Goal: Transaction & Acquisition: Purchase product/service

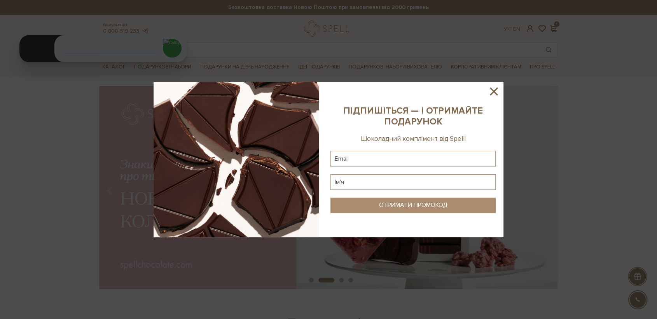
click at [495, 89] on icon at bounding box center [494, 91] width 8 height 8
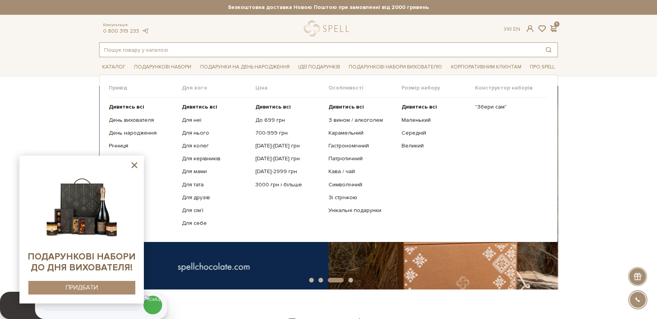
drag, startPoint x: 167, startPoint y: 53, endPoint x: 160, endPoint y: 41, distance: 13.9
click at [161, 42] on div "Консультація: 0 800 319 233 Ук | En | 1 #подарунок #Колекція до Дня Народження …" at bounding box center [328, 39] width 468 height 37
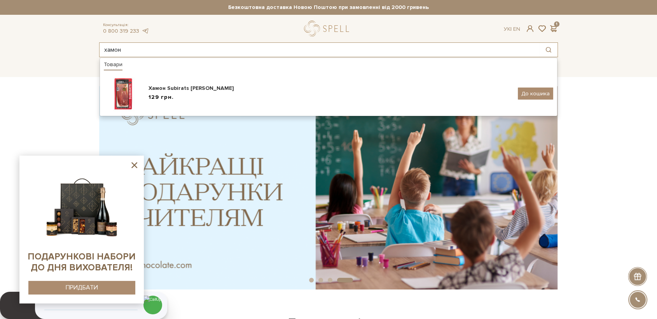
type input "хамон"
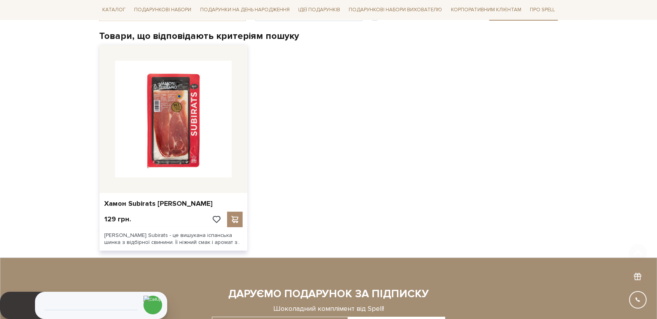
scroll to position [129, 0]
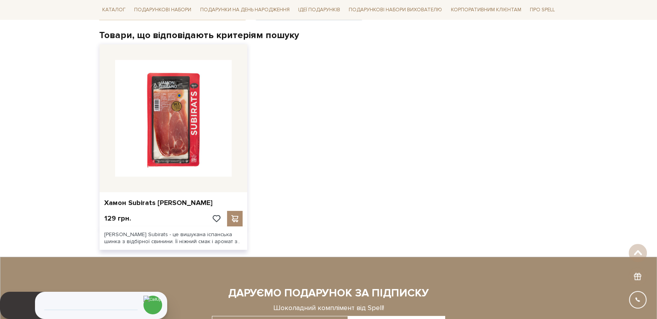
click at [196, 123] on img at bounding box center [173, 118] width 117 height 117
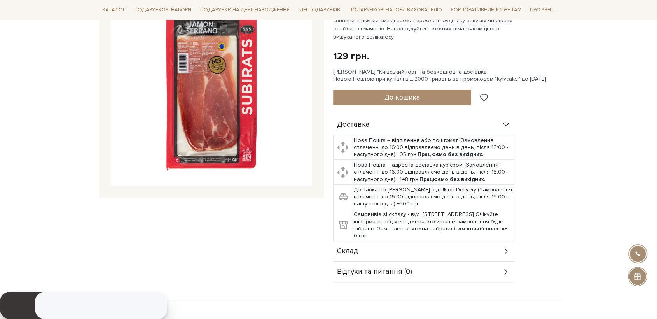
scroll to position [216, 0]
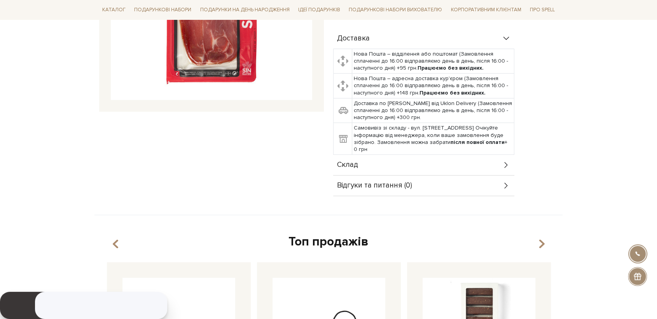
click at [362, 169] on div "Склад" at bounding box center [423, 165] width 181 height 20
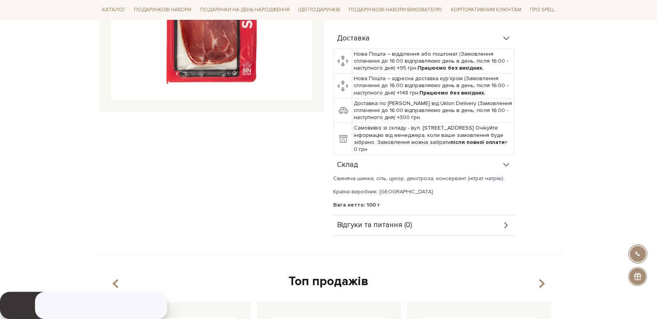
click at [397, 224] on span "Відгуки та питання (0)" at bounding box center [374, 224] width 75 height 7
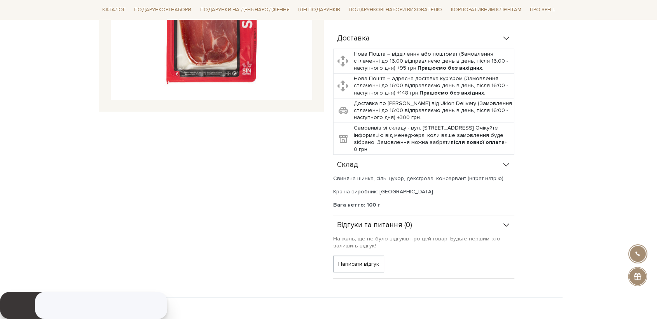
click at [397, 224] on span "Відгуки та питання (0)" at bounding box center [374, 224] width 75 height 7
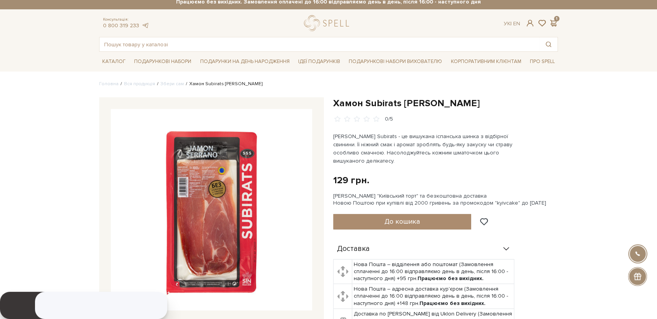
scroll to position [0, 0]
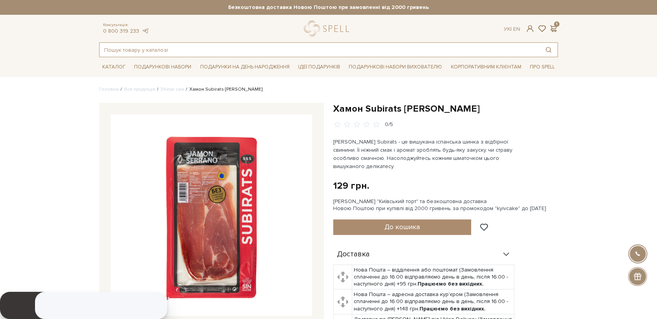
click at [199, 47] on input "text" at bounding box center [319, 50] width 440 height 14
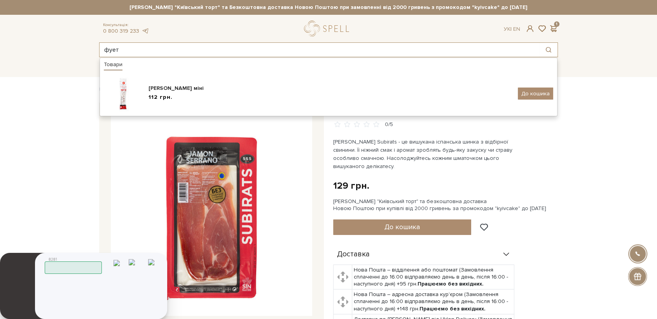
type input "фует"
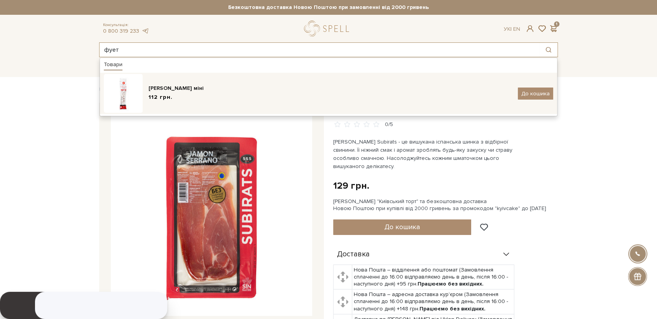
click at [152, 87] on div "[PERSON_NAME] міні" at bounding box center [329, 88] width 363 height 8
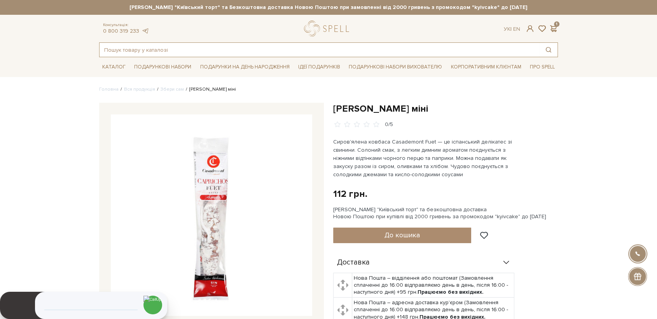
click at [134, 51] on input "text" at bounding box center [319, 50] width 440 height 14
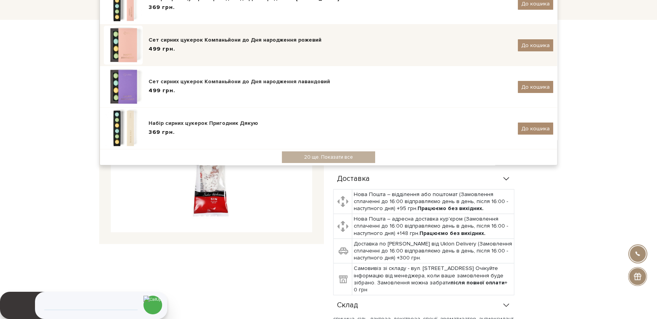
scroll to position [216, 0]
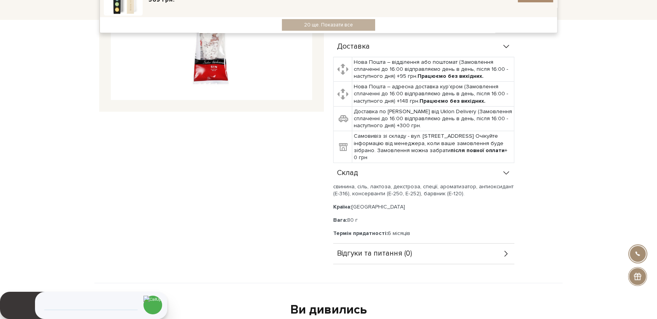
type input "сир"
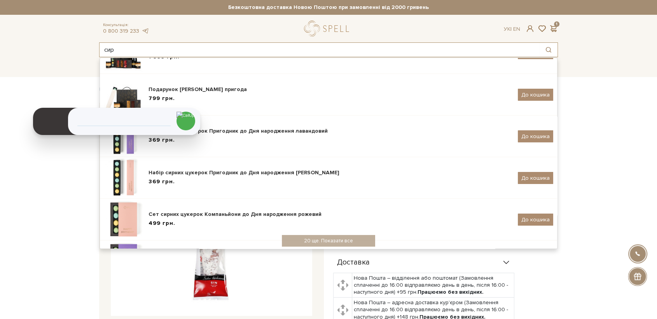
scroll to position [0, 0]
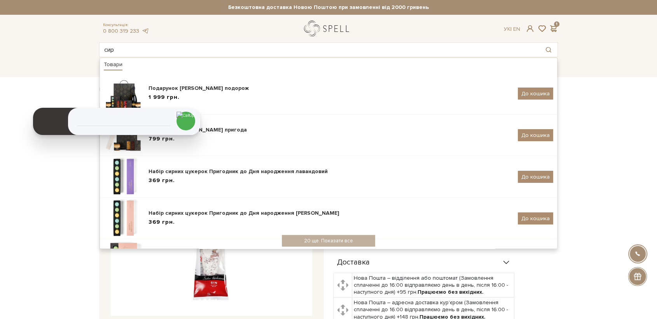
click at [311, 23] on link "logo" at bounding box center [328, 29] width 49 height 16
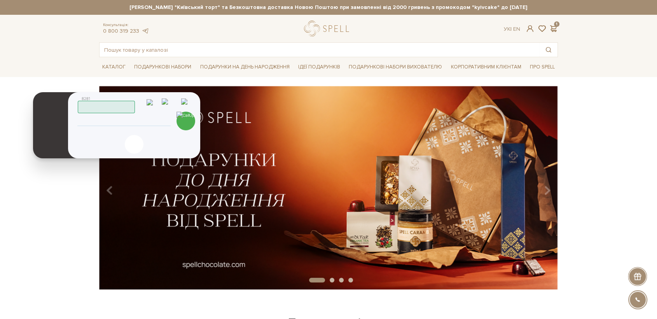
click at [137, 122] on input "tel" at bounding box center [123, 121] width 79 height 9
type input "0635669227"
click at [189, 116] on img at bounding box center [185, 121] width 19 height 19
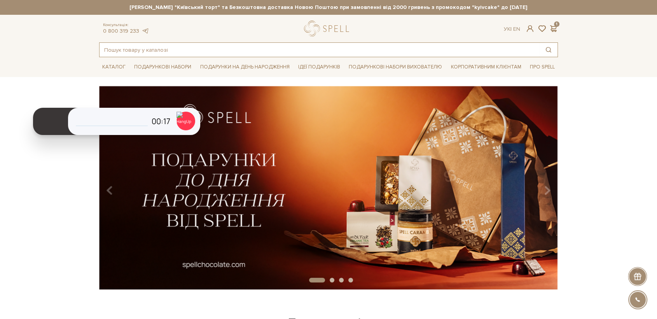
click at [246, 50] on input "text" at bounding box center [319, 50] width 440 height 14
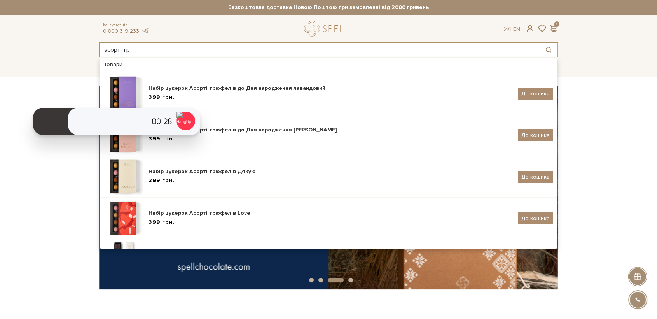
type input "асорті тр"
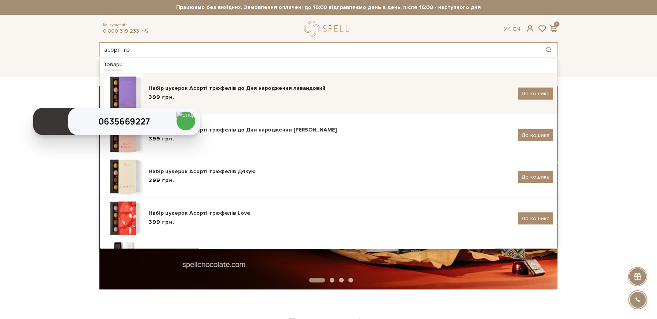
click at [302, 105] on div "Набір цукерок Асорті трюфелів до Дня народження лавандовий 399 грн. До кошика" at bounding box center [328, 93] width 449 height 39
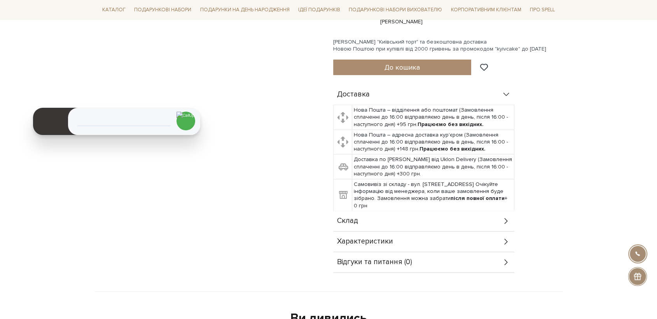
click at [359, 215] on div "Склад" at bounding box center [423, 221] width 181 height 20
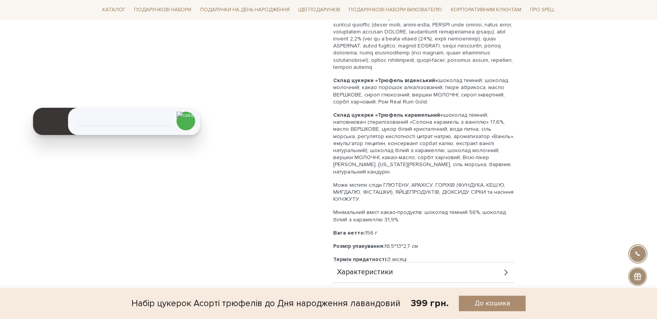
scroll to position [604, 0]
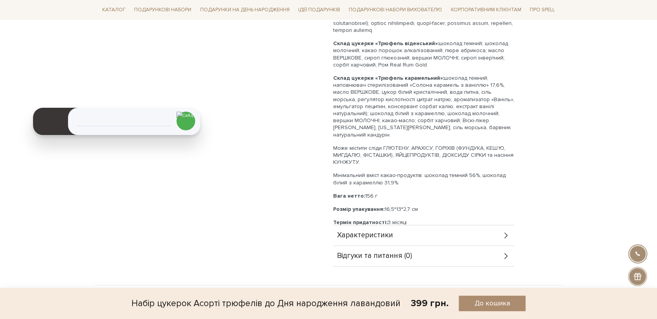
drag, startPoint x: 402, startPoint y: 197, endPoint x: 331, endPoint y: 203, distance: 71.0
copy p "Розмір упакування: 16,5*13*2,7 см"
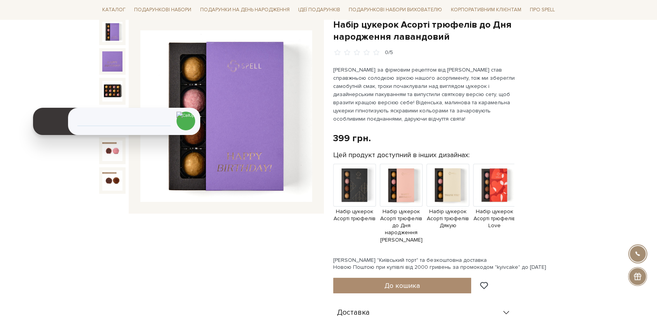
scroll to position [0, 0]
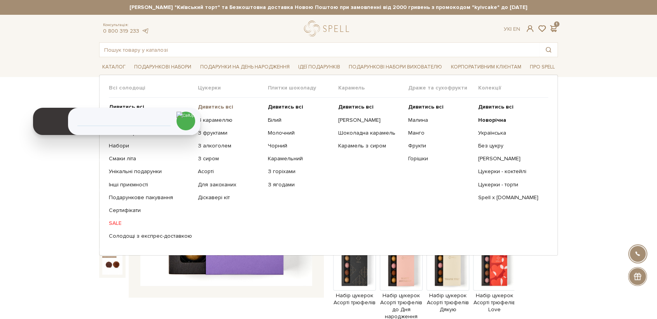
click at [227, 106] on b "Дивитись всі" at bounding box center [215, 106] width 35 height 7
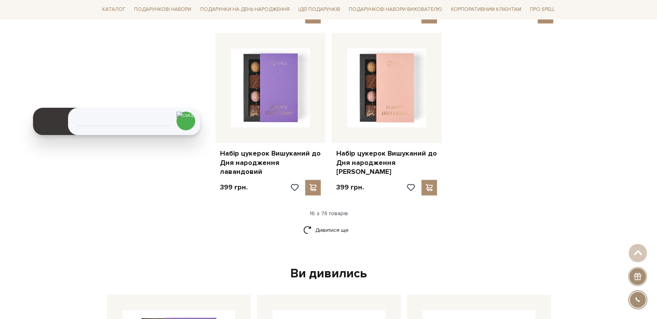
scroll to position [993, 0]
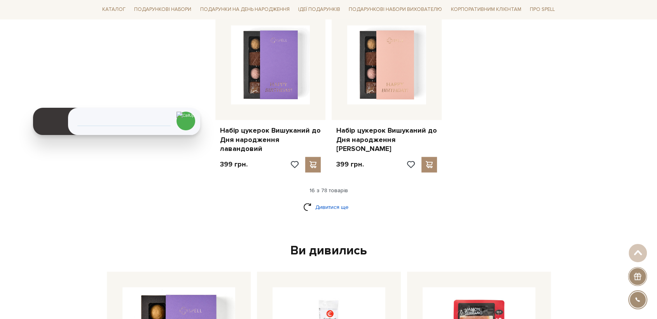
click at [326, 200] on link "Дивитися ще" at bounding box center [328, 207] width 51 height 14
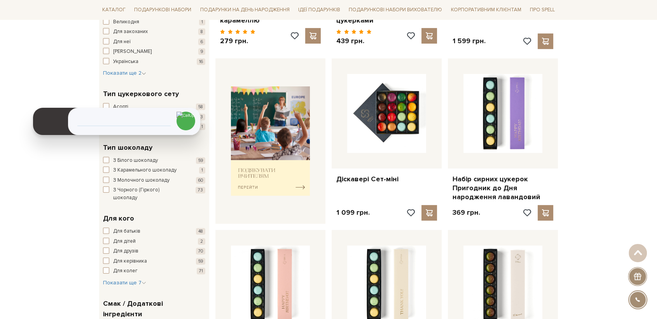
scroll to position [0, 0]
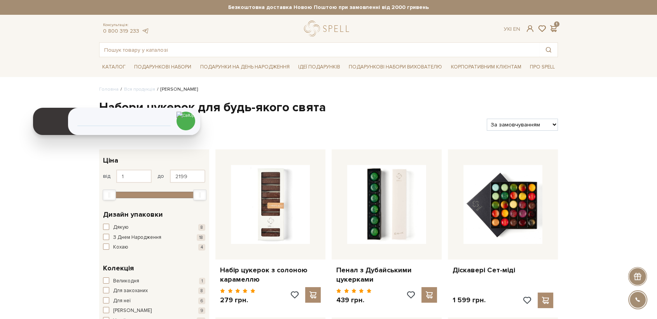
drag, startPoint x: 516, startPoint y: 122, endPoint x: 521, endPoint y: 128, distance: 8.0
click at [516, 122] on select "За замовчуванням За Ціною (зростання) За Ціною (зменшення) Новинки За популярні…" at bounding box center [521, 124] width 71 height 12
select select "https://spellchocolate.com/our-productions/seti-cukerok/?sort=p.price&order=ASC"
click at [486, 118] on select "За замовчуванням За Ціною (зростання) За Ціною (зменшення) Новинки За популярні…" at bounding box center [521, 124] width 71 height 12
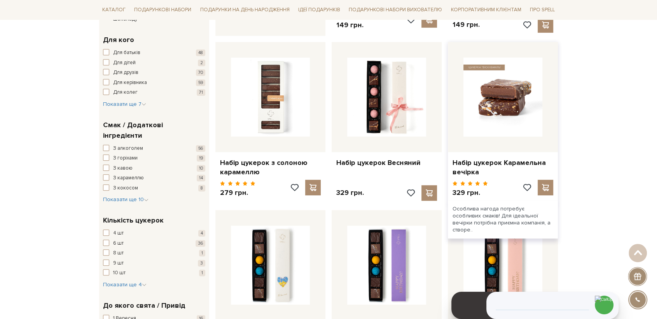
scroll to position [432, 0]
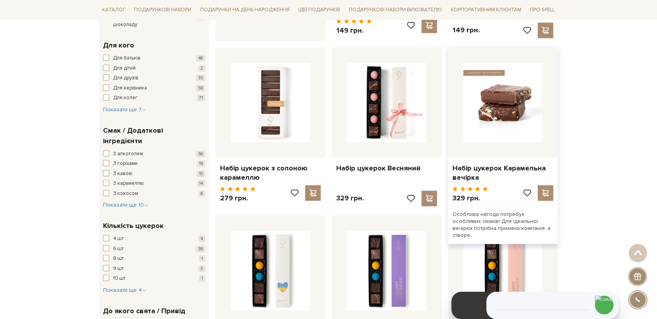
drag, startPoint x: 505, startPoint y: 93, endPoint x: 490, endPoint y: 101, distance: 16.9
click at [504, 93] on img at bounding box center [502, 102] width 79 height 79
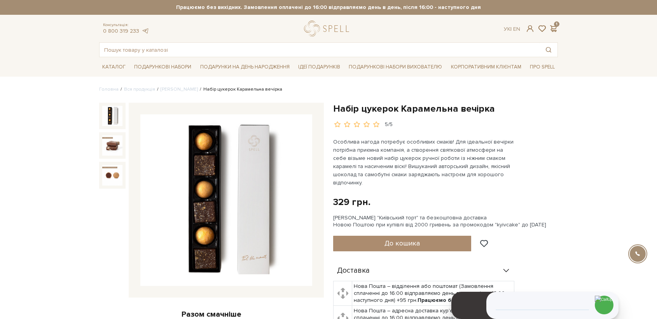
click at [212, 182] on img at bounding box center [226, 200] width 172 height 172
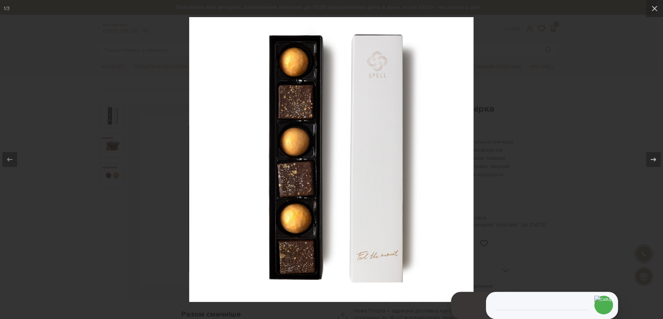
drag, startPoint x: 116, startPoint y: 214, endPoint x: 127, endPoint y: 230, distance: 19.5
click at [117, 215] on div at bounding box center [331, 159] width 663 height 319
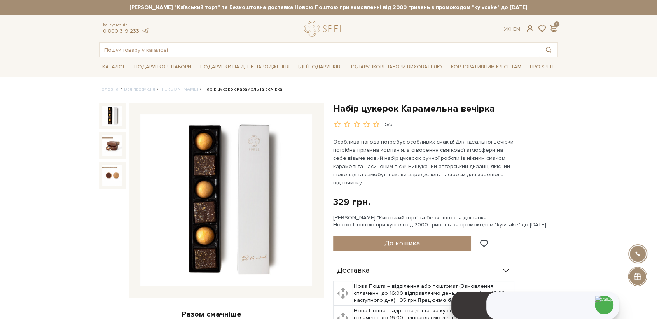
click at [209, 188] on img at bounding box center [226, 200] width 172 height 172
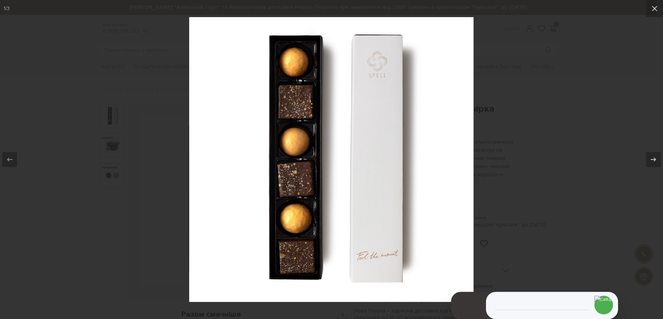
drag, startPoint x: 119, startPoint y: 228, endPoint x: 160, endPoint y: 284, distance: 69.5
click at [119, 228] on div at bounding box center [331, 159] width 663 height 319
